Goal: Find specific page/section: Find specific page/section

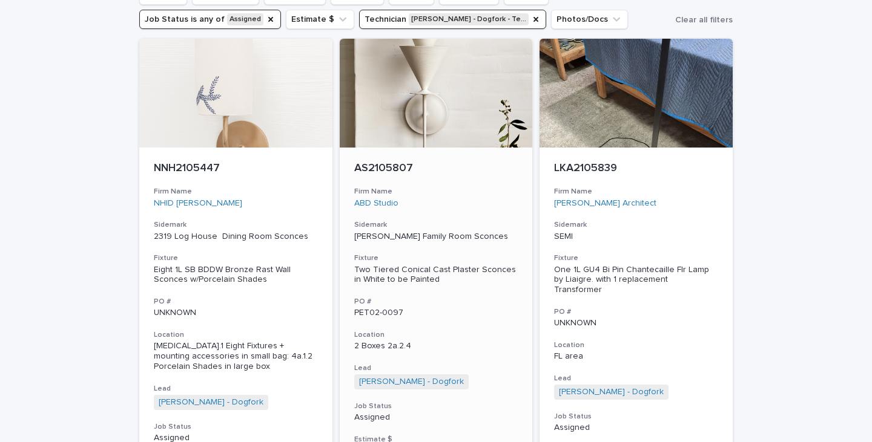
scroll to position [121, 0]
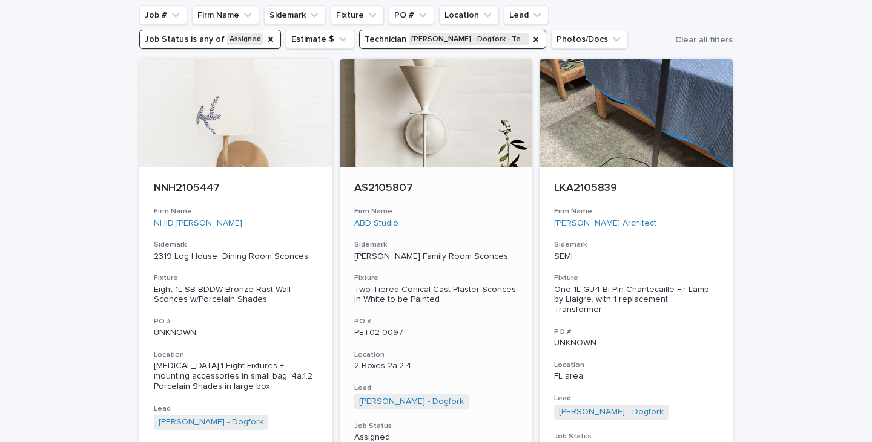
click at [410, 290] on div "Two Tiered Conical Cast Plaster Sconces in White to be Painted" at bounding box center [436, 295] width 164 height 21
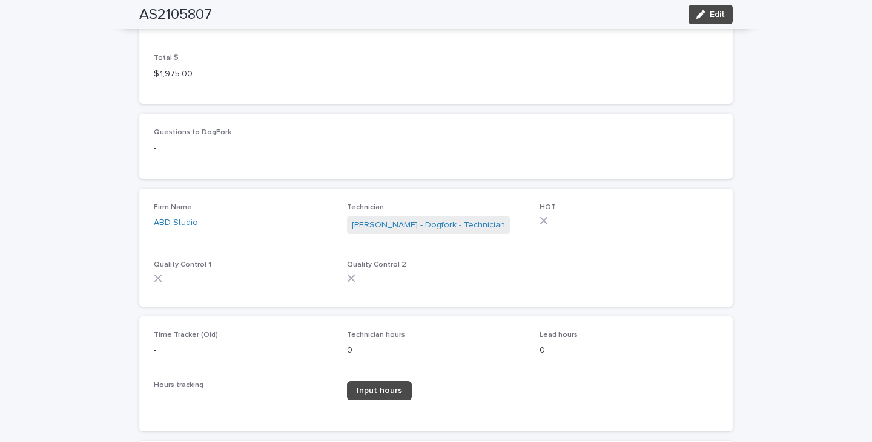
scroll to position [1349, 0]
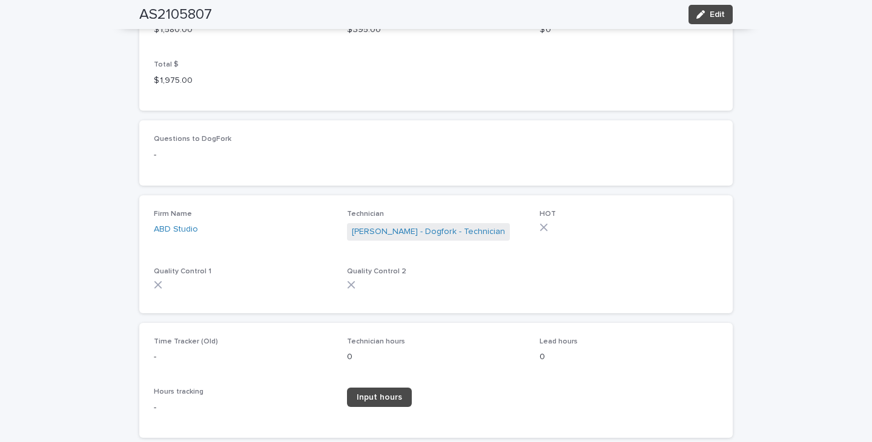
drag, startPoint x: 853, startPoint y: 259, endPoint x: 370, endPoint y: 139, distance: 497.8
click at [370, 149] on p "-" at bounding box center [436, 155] width 564 height 13
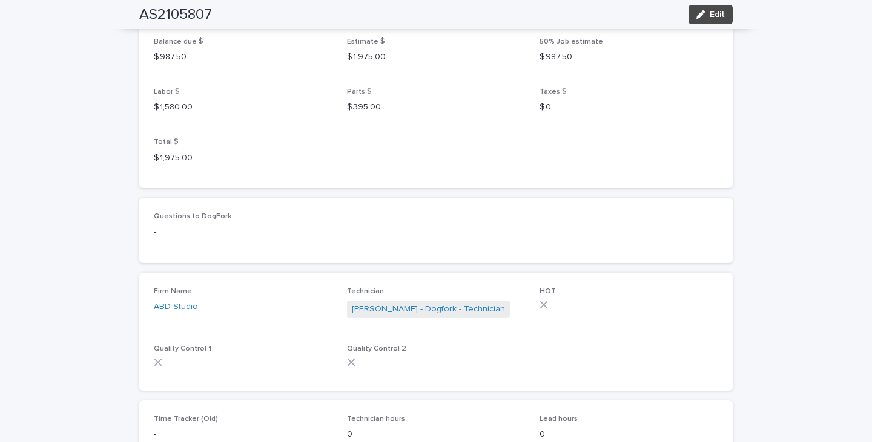
scroll to position [1106, 0]
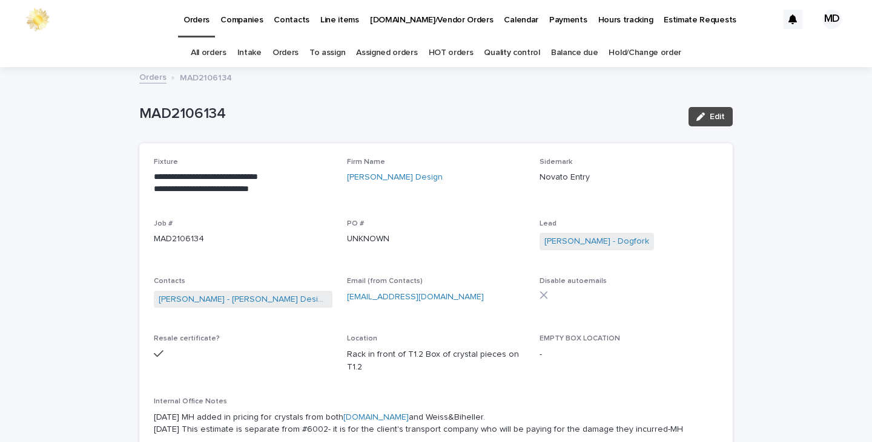
click at [246, 19] on p "Companies" at bounding box center [241, 12] width 42 height 25
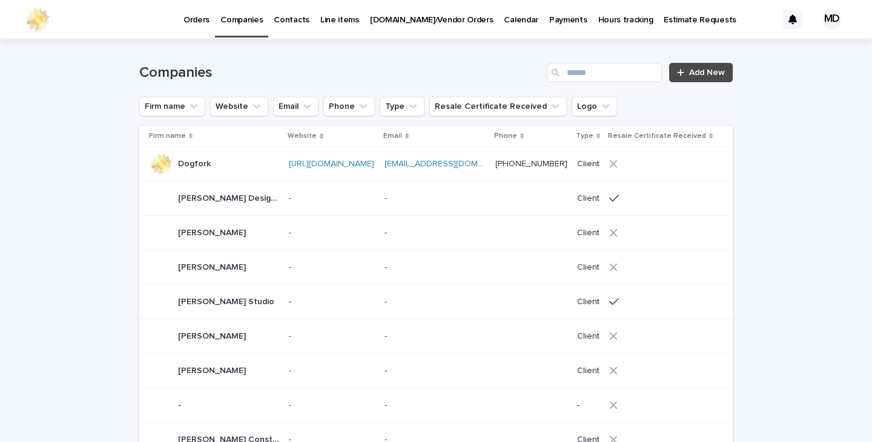
click at [197, 19] on p "Orders" at bounding box center [196, 12] width 26 height 25
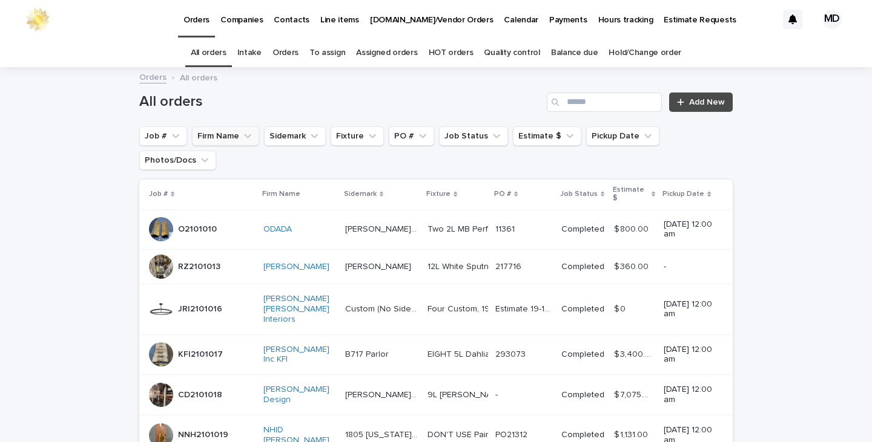
click at [216, 138] on button "Firm Name" at bounding box center [225, 136] width 67 height 19
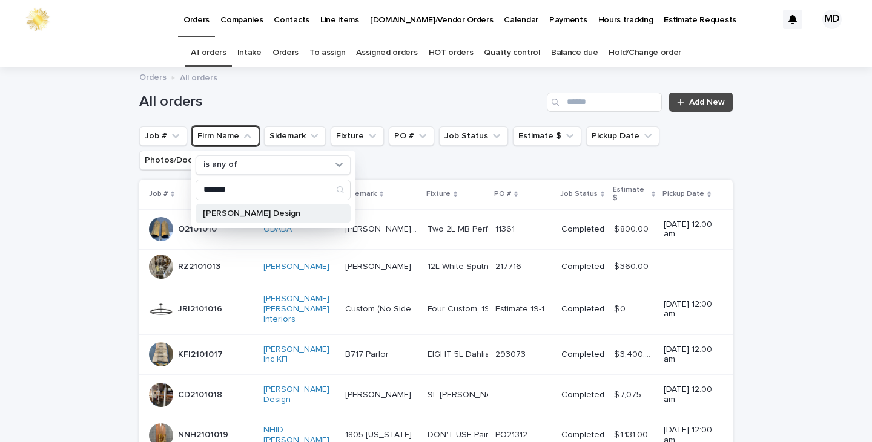
type input "*******"
click at [288, 211] on p "Savelle Marcs Design" at bounding box center [267, 213] width 128 height 8
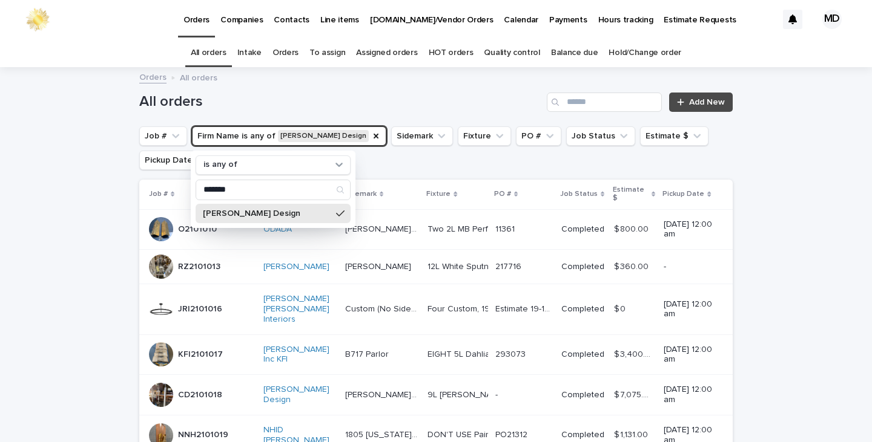
click at [406, 65] on link "Assigned orders" at bounding box center [386, 53] width 61 height 28
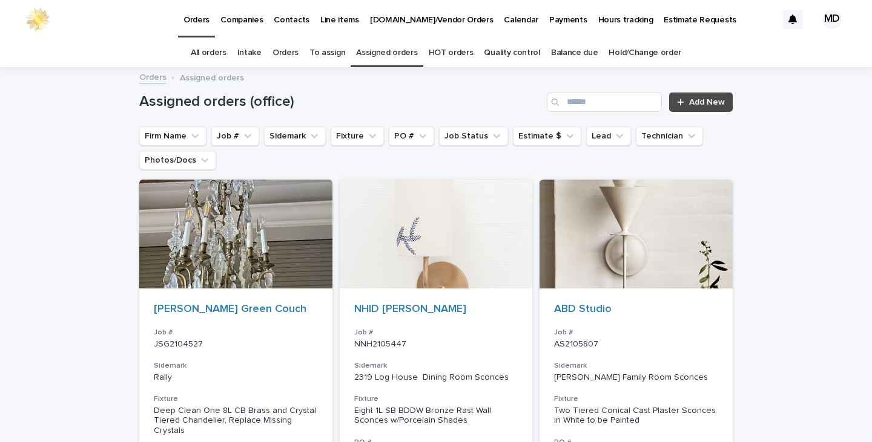
click at [281, 51] on link "Orders" at bounding box center [285, 53] width 26 height 28
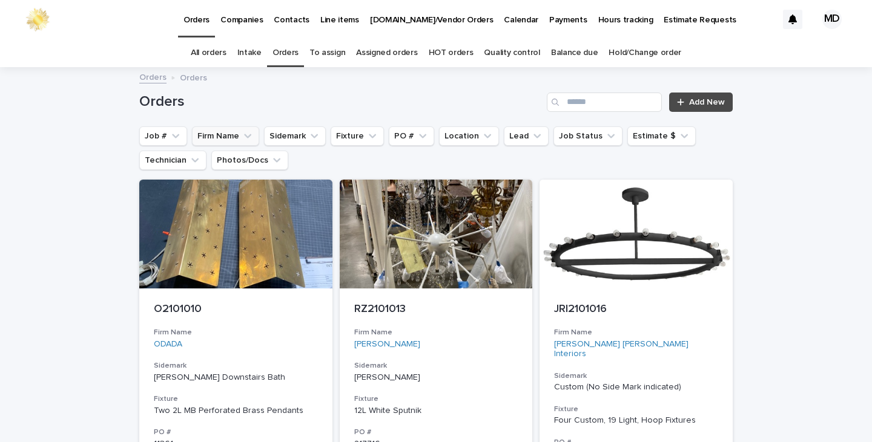
click at [226, 136] on button "Firm Name" at bounding box center [225, 136] width 67 height 19
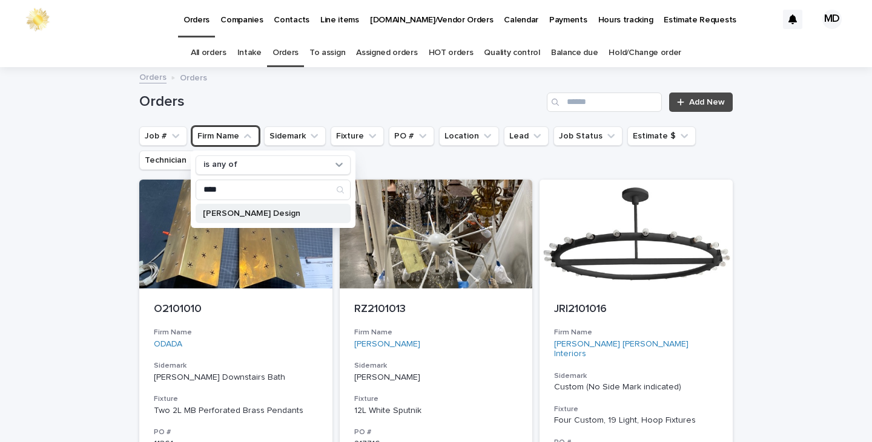
type input "****"
click at [290, 219] on div "Savelle Marcs Design" at bounding box center [273, 213] width 155 height 19
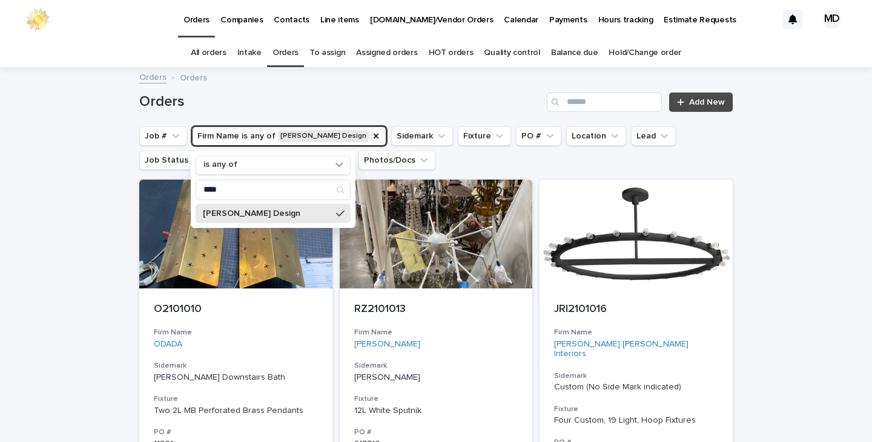
click at [324, 91] on div "Orders Add New" at bounding box center [435, 97] width 593 height 58
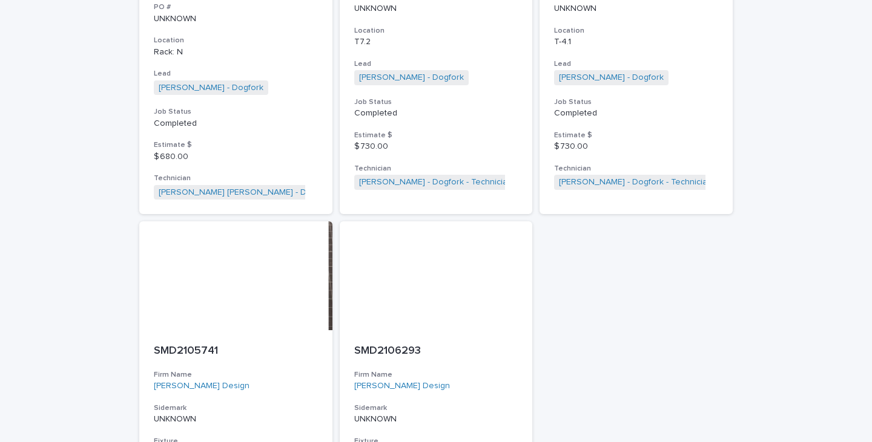
scroll to position [1513, 0]
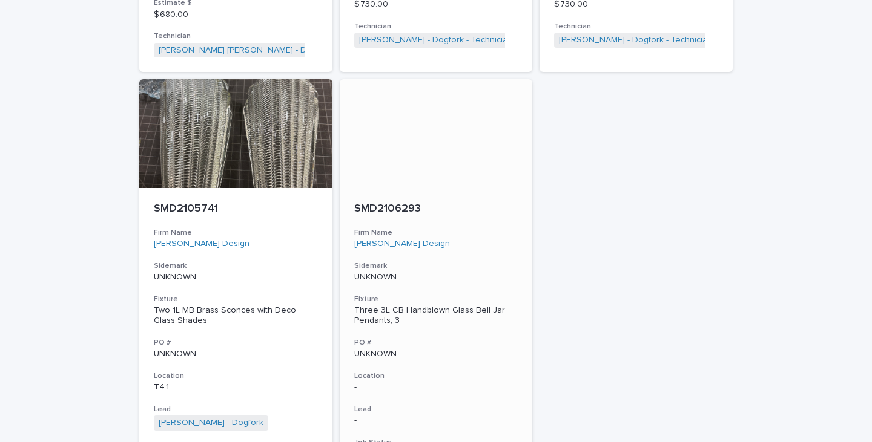
click at [401, 208] on p "SMD2106293" at bounding box center [436, 209] width 164 height 13
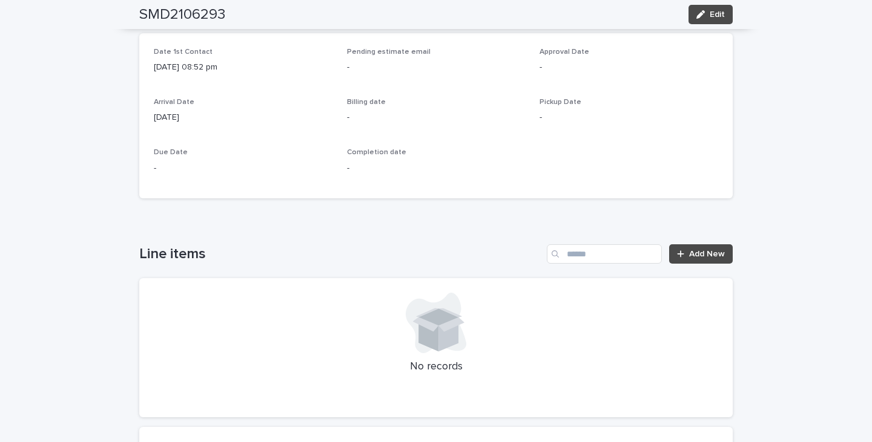
scroll to position [726, 0]
